Goal: Information Seeking & Learning: Learn about a topic

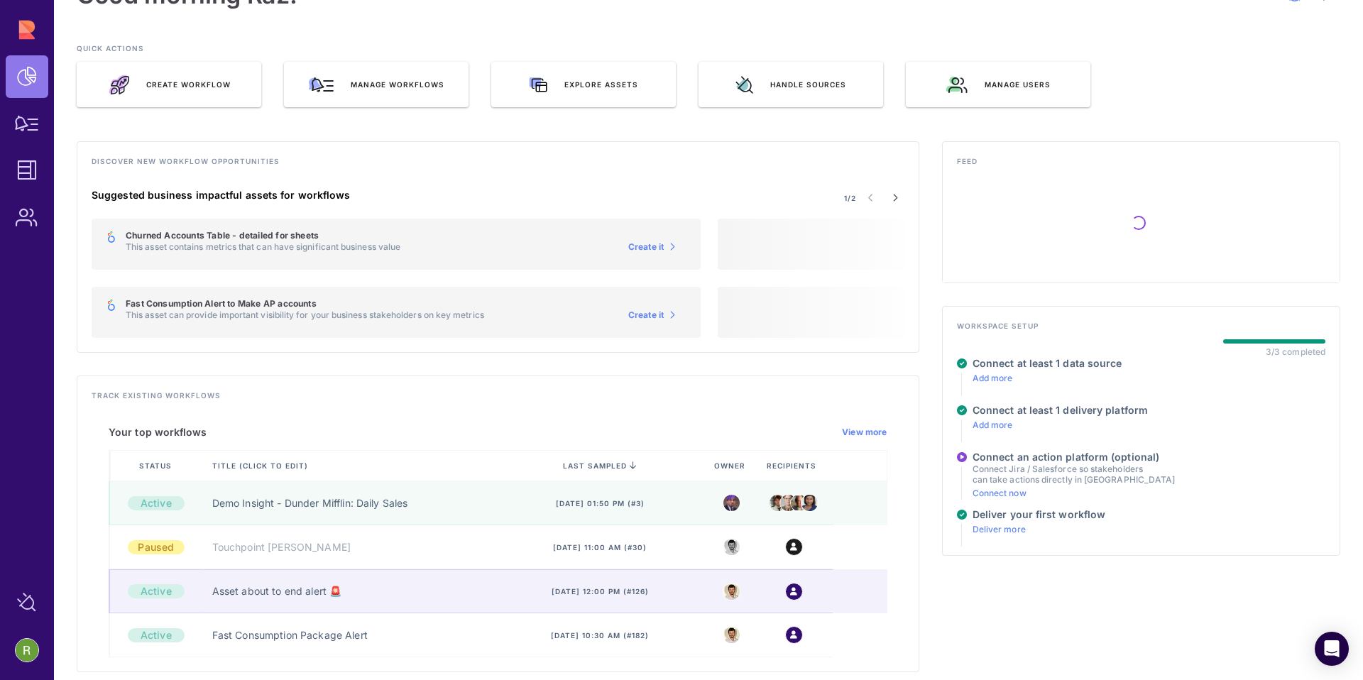
scroll to position [40, 0]
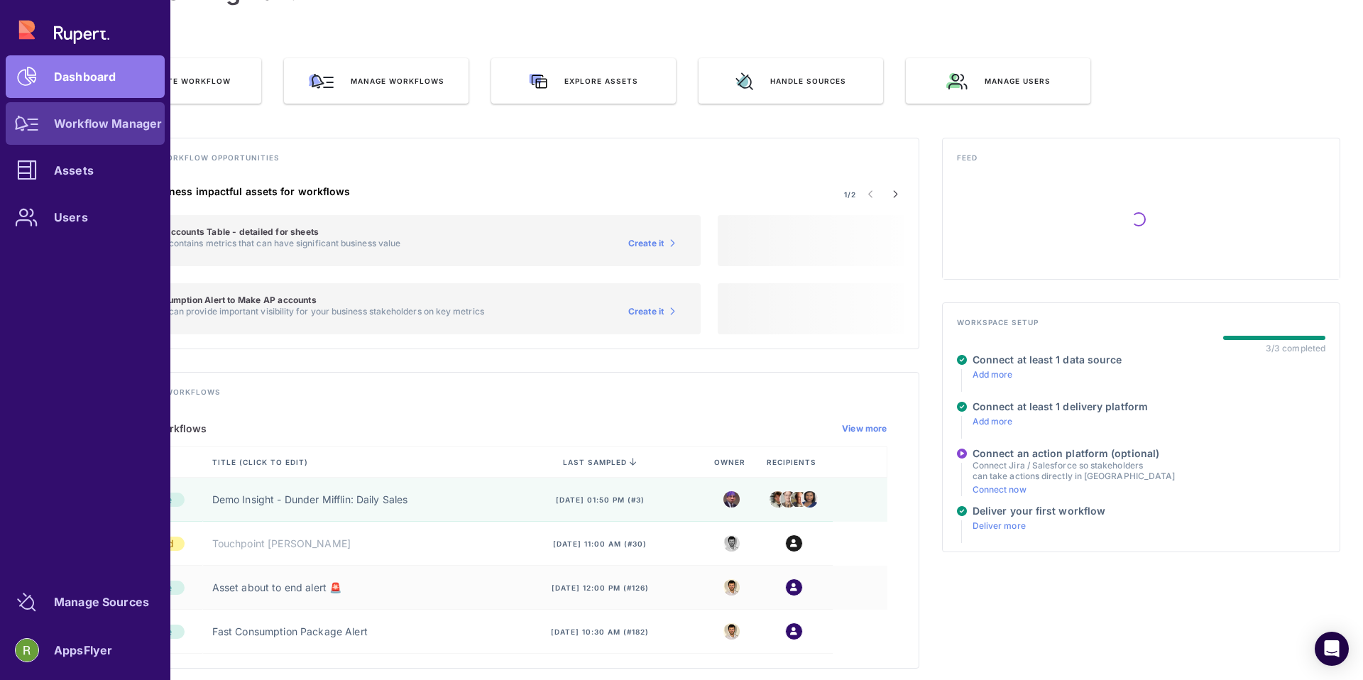
click at [43, 113] on div at bounding box center [27, 123] width 43 height 43
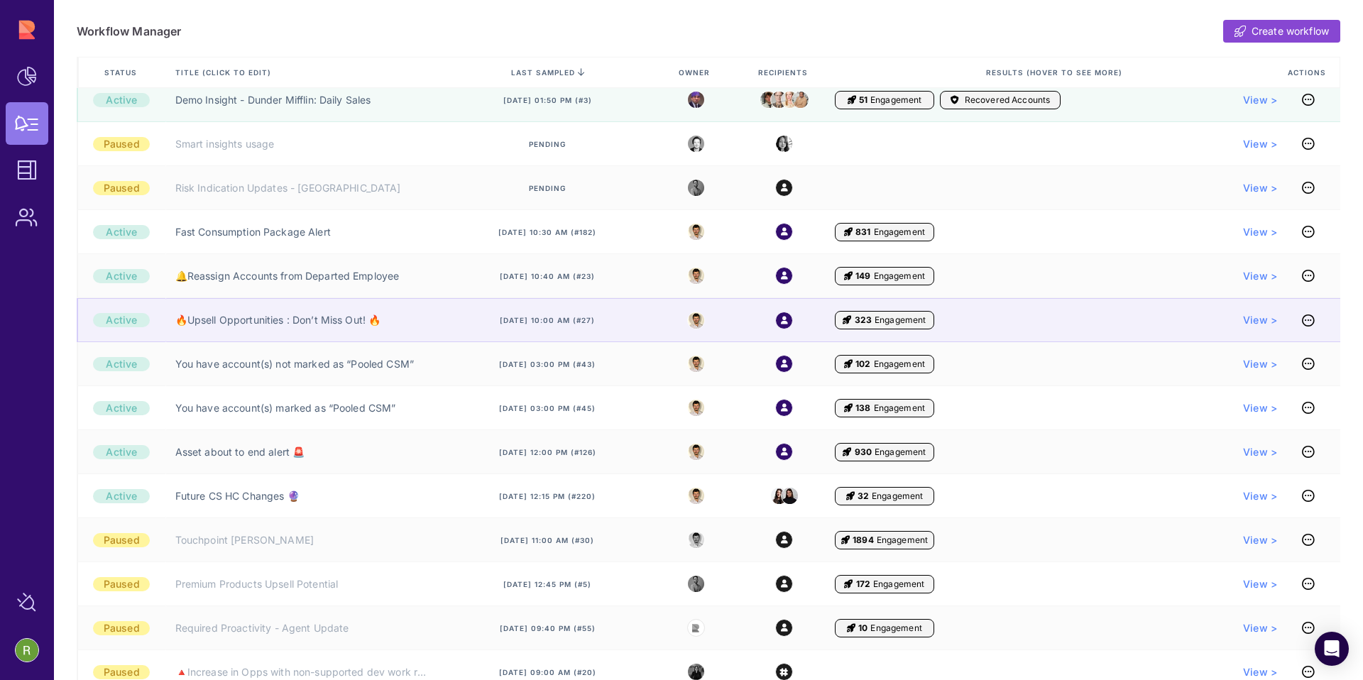
scroll to position [126, 0]
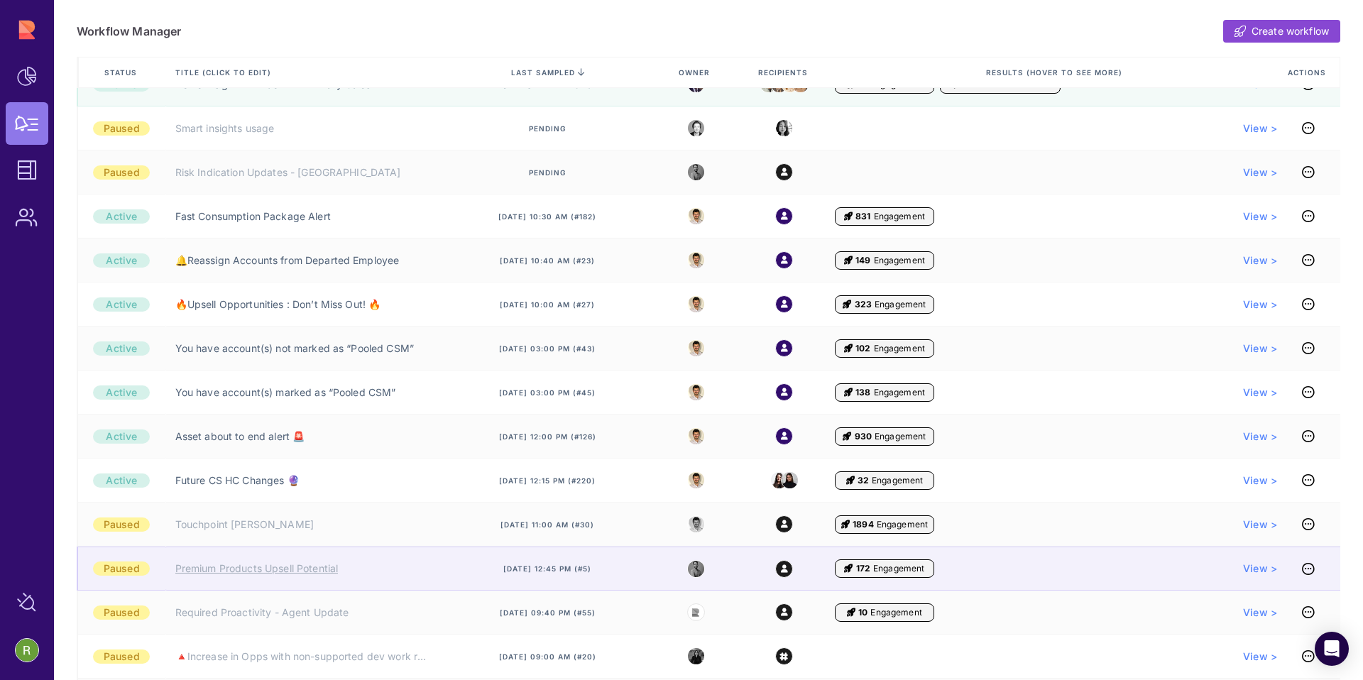
click at [238, 572] on link "Premium Products Upsell Potential" at bounding box center [256, 569] width 163 height 14
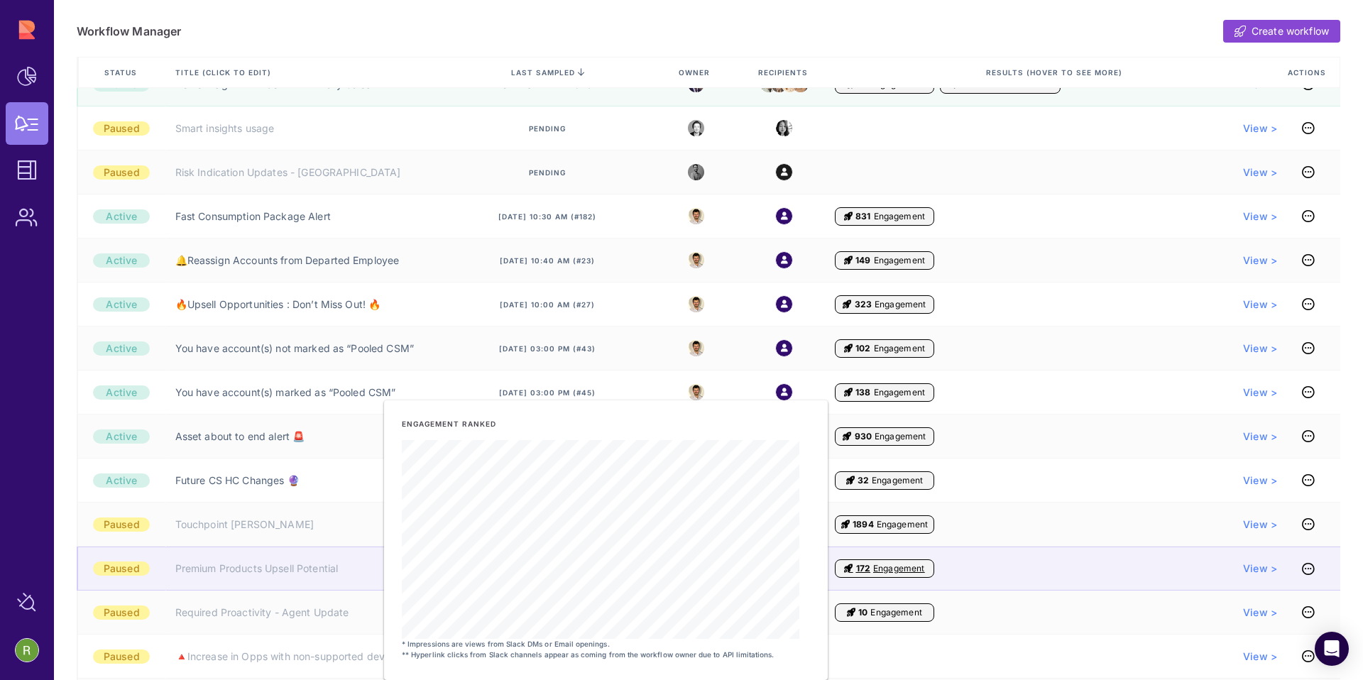
click at [848, 577] on span "172 Engagement" at bounding box center [884, 569] width 99 height 18
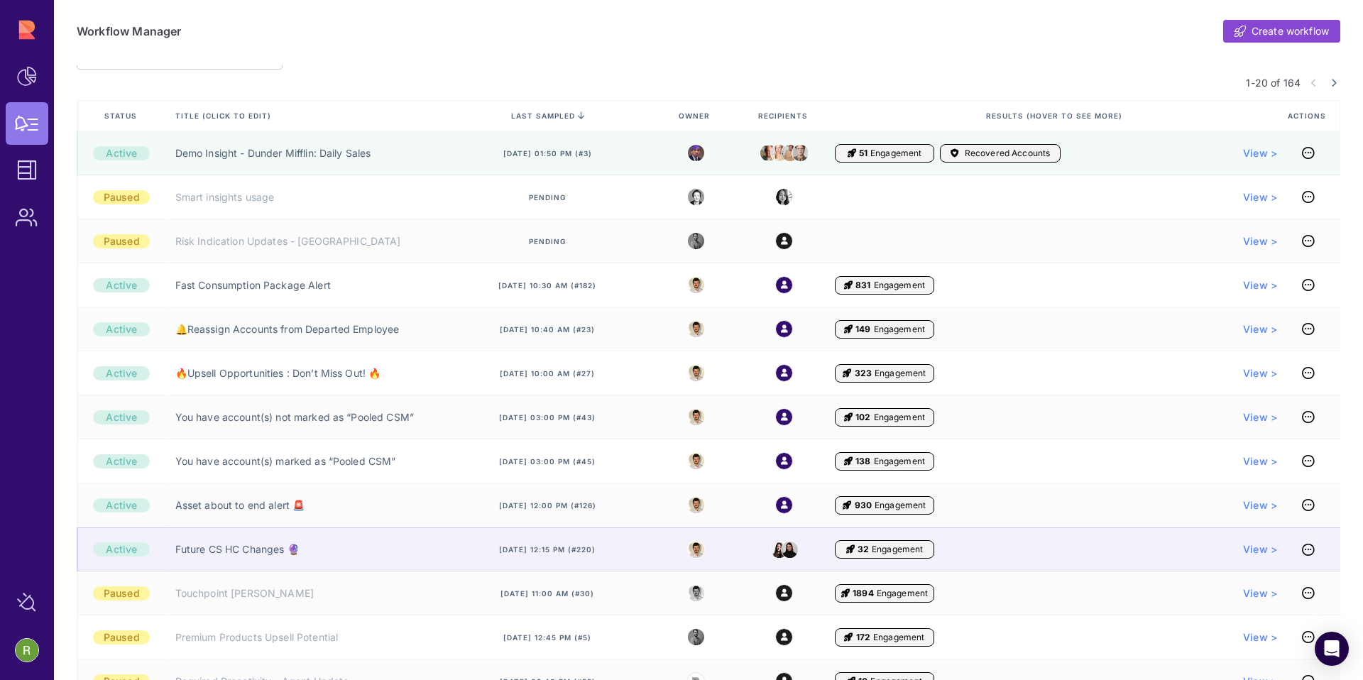
scroll to position [59, 0]
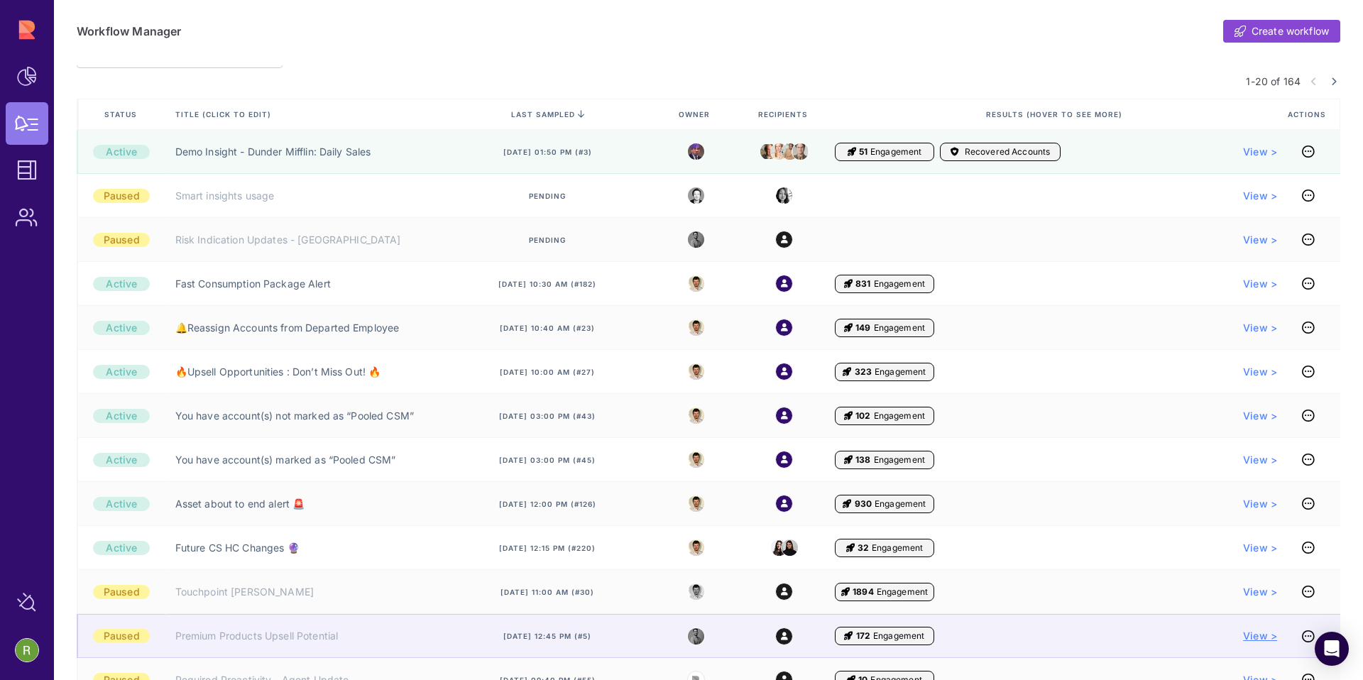
click at [1258, 635] on span "View >" at bounding box center [1260, 636] width 34 height 14
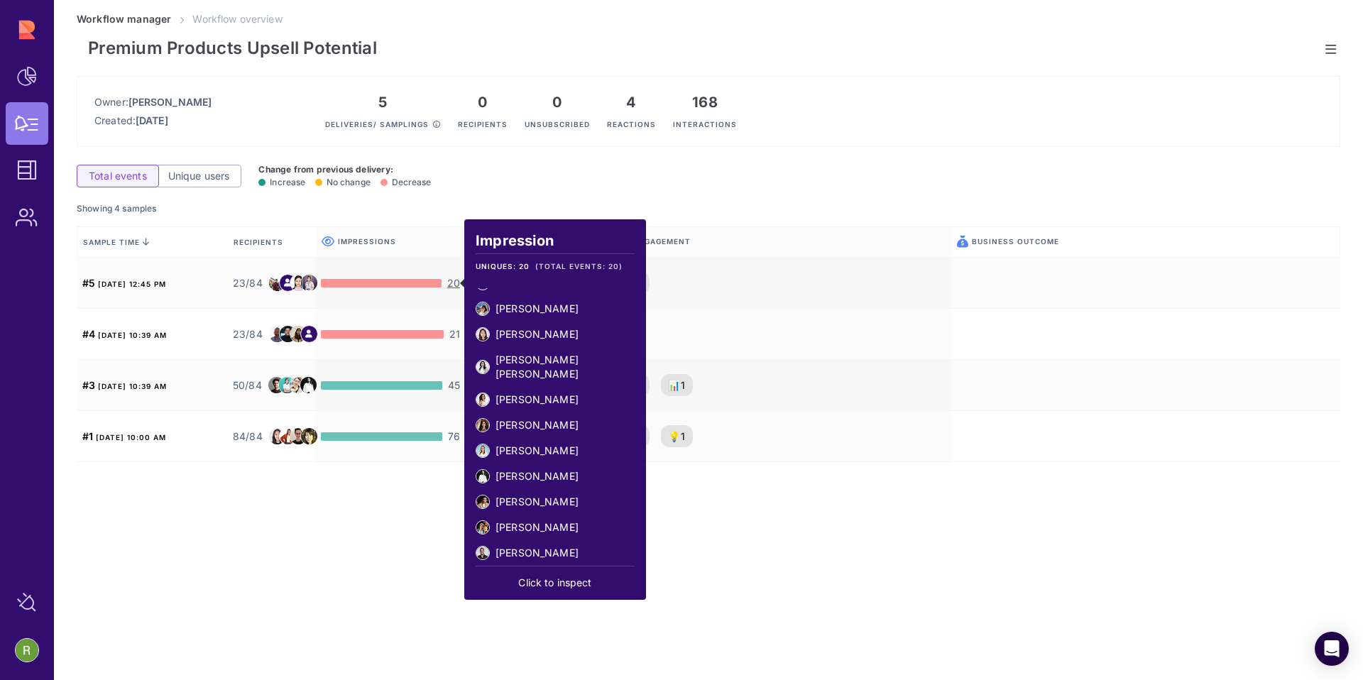
scroll to position [239, 0]
